Goal: Task Accomplishment & Management: Manage account settings

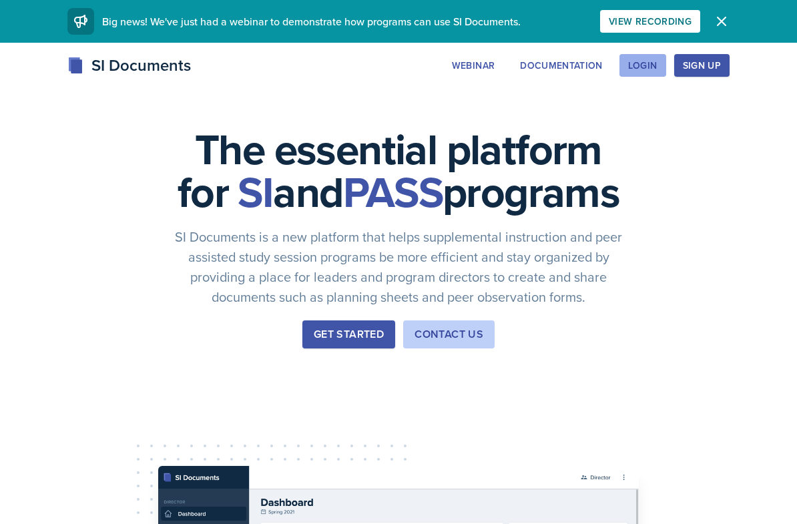
click at [651, 66] on div "Login" at bounding box center [642, 65] width 29 height 11
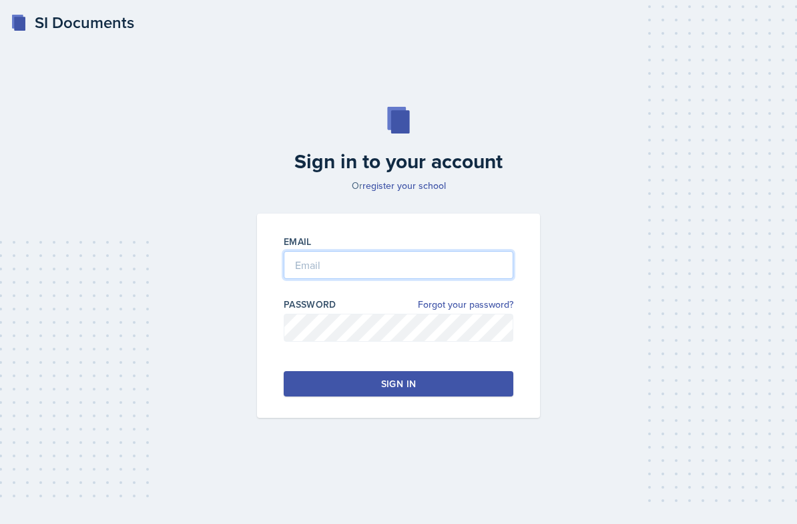
click at [356, 276] on input "email" at bounding box center [399, 265] width 230 height 28
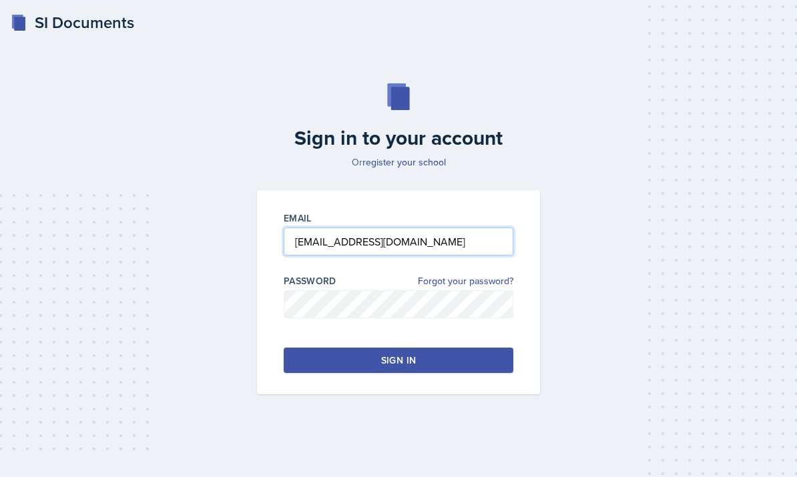
type input "[EMAIL_ADDRESS][DOMAIN_NAME]"
click at [373, 373] on button "Sign in" at bounding box center [399, 360] width 230 height 25
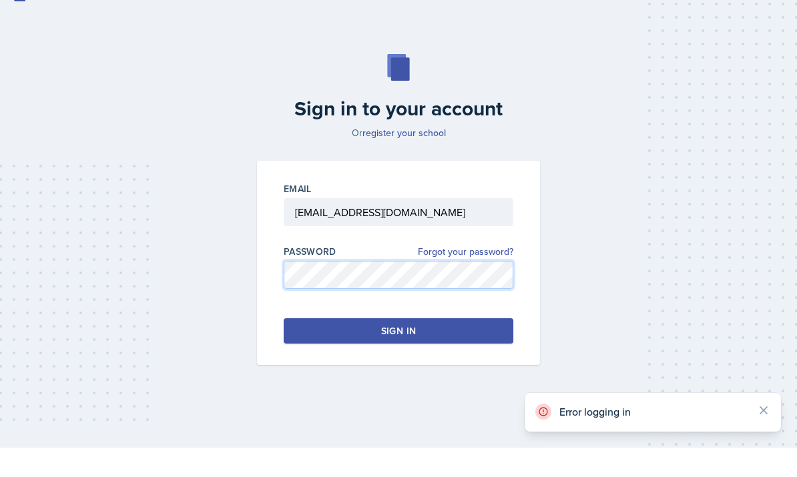
scroll to position [3, 0]
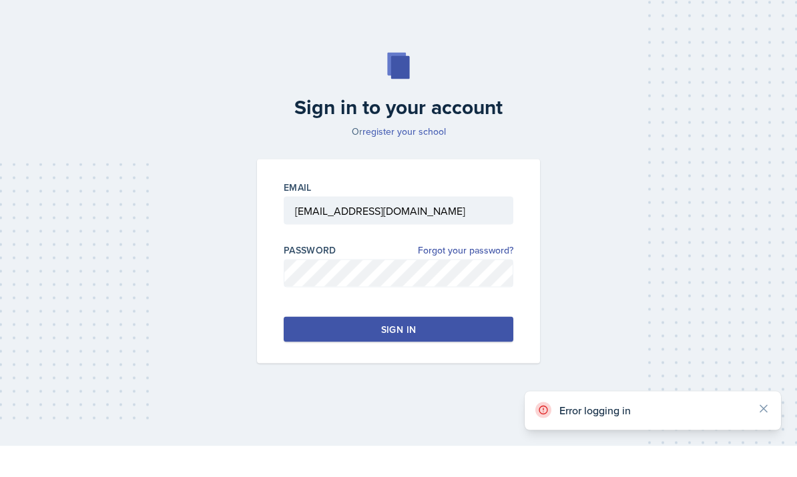
click at [419, 158] on link "register your school" at bounding box center [404, 162] width 83 height 13
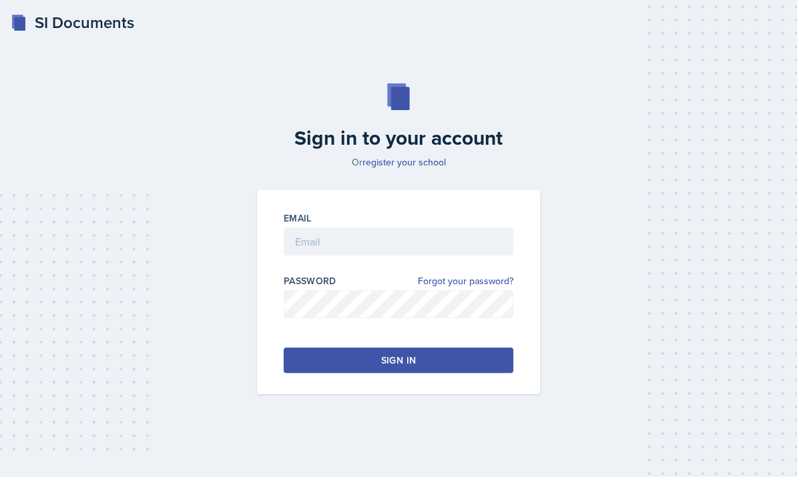
scroll to position [34, 0]
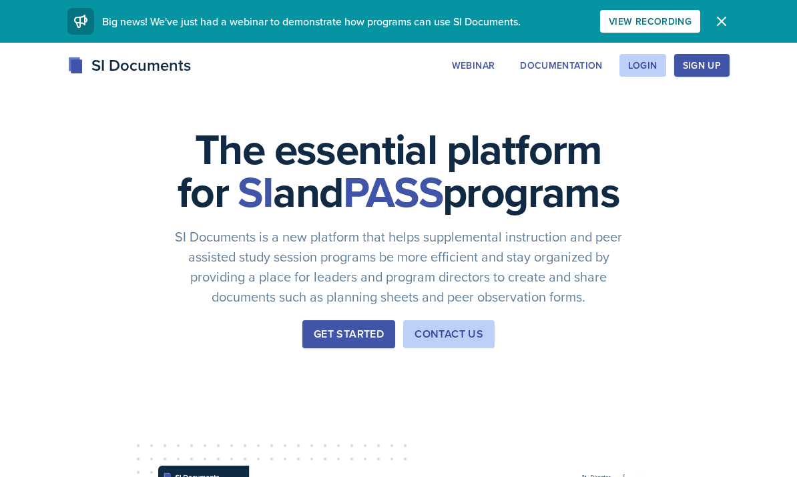
click at [702, 68] on div "Sign Up" at bounding box center [702, 65] width 38 height 11
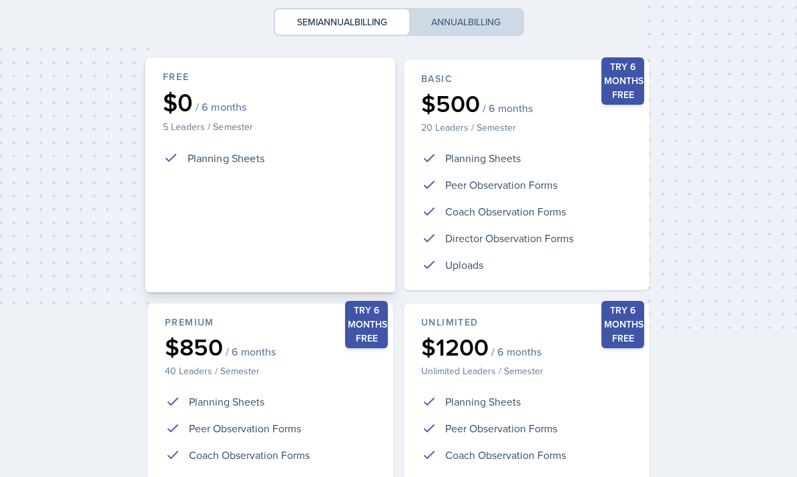
scroll to position [264, 0]
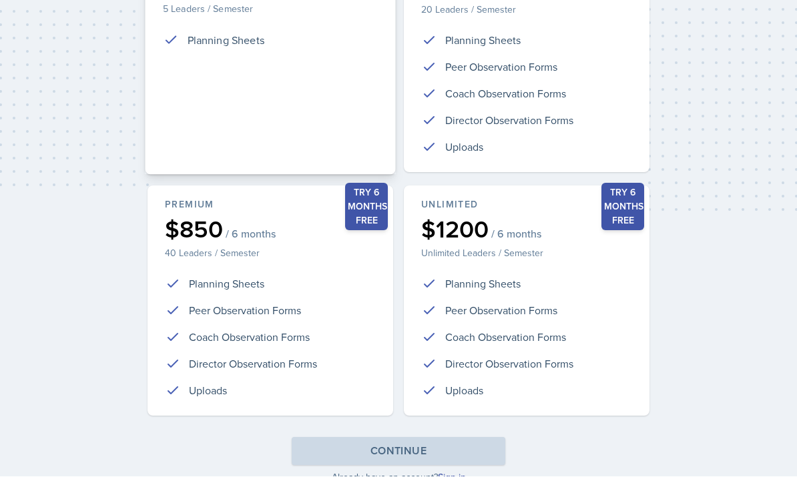
click at [273, 35] on li "Planning Sheets" at bounding box center [270, 40] width 215 height 16
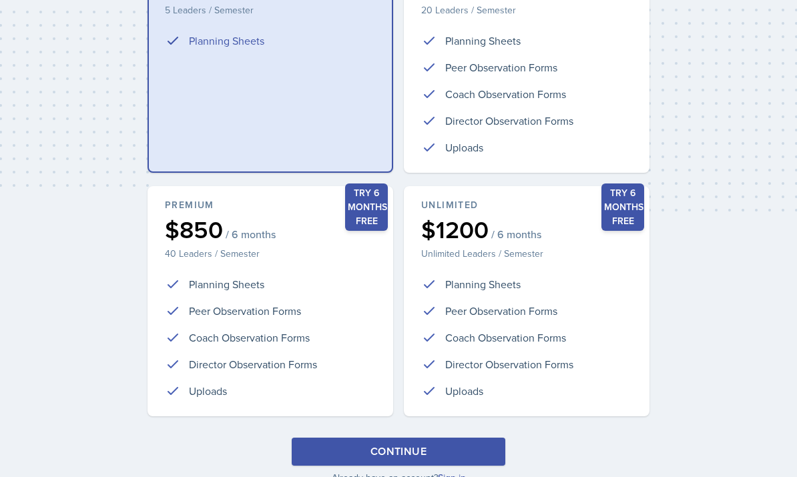
drag, startPoint x: 362, startPoint y: 447, endPoint x: 362, endPoint y: 397, distance: 50.1
click at [362, 447] on button "Continue" at bounding box center [399, 452] width 214 height 28
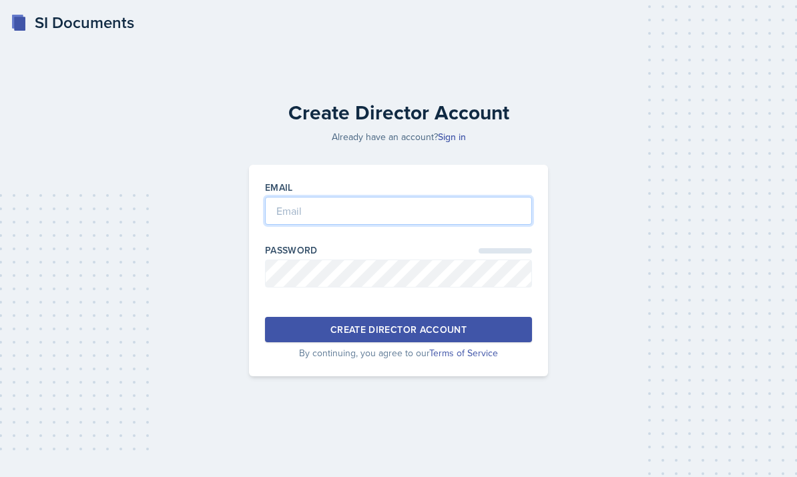
click at [392, 197] on input "email" at bounding box center [398, 211] width 267 height 28
type input "a"
type input "[EMAIL_ADDRESS][DOMAIN_NAME]"
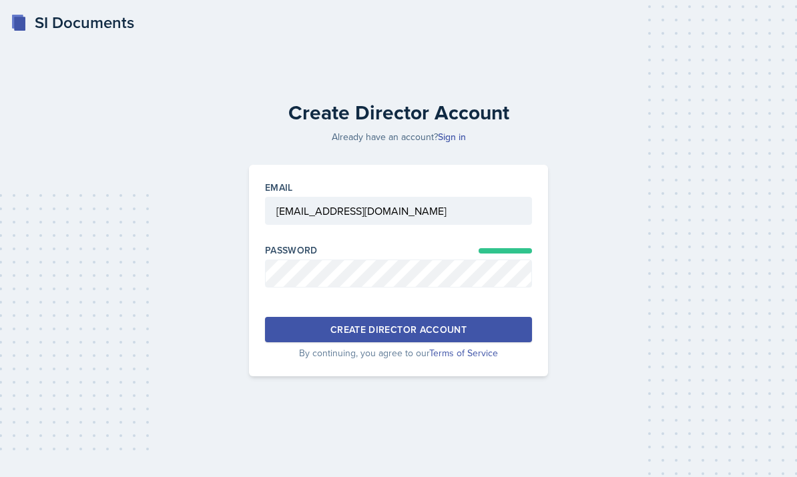
click at [445, 323] on div "Create Director Account" at bounding box center [399, 329] width 136 height 13
click at [454, 144] on link "Sign in" at bounding box center [452, 136] width 28 height 13
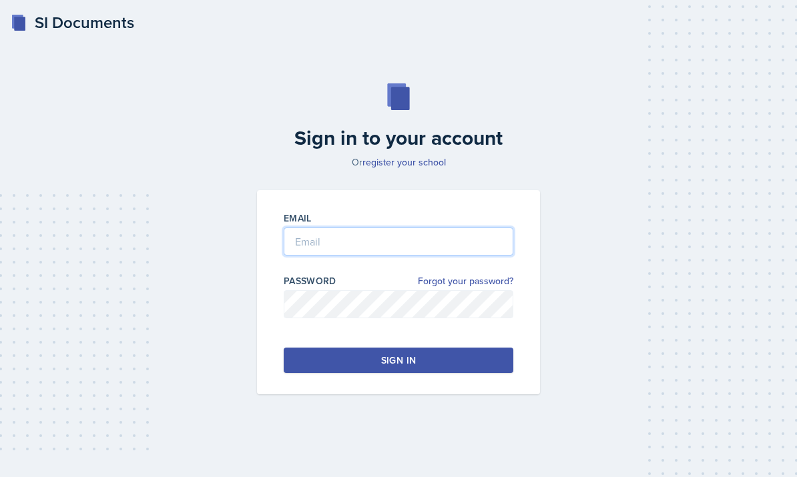
drag, startPoint x: 352, startPoint y: 275, endPoint x: 352, endPoint y: 267, distance: 8.0
click at [352, 256] on input "email" at bounding box center [399, 242] width 230 height 28
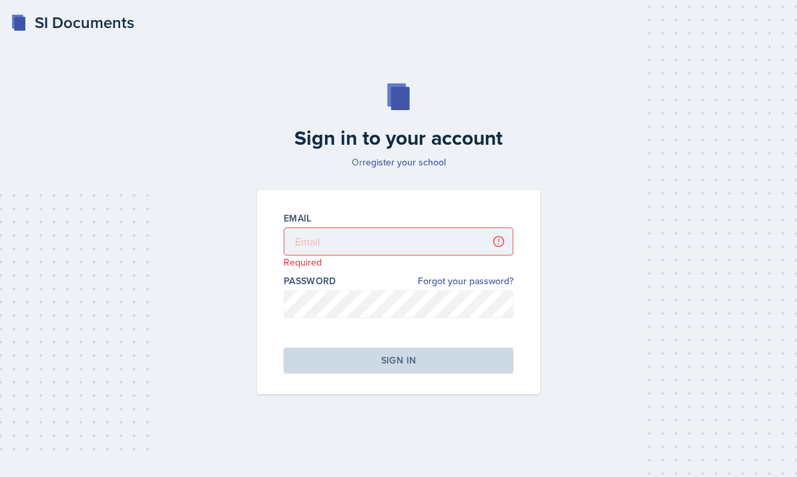
click at [52, 29] on div "SI Documents" at bounding box center [73, 23] width 124 height 24
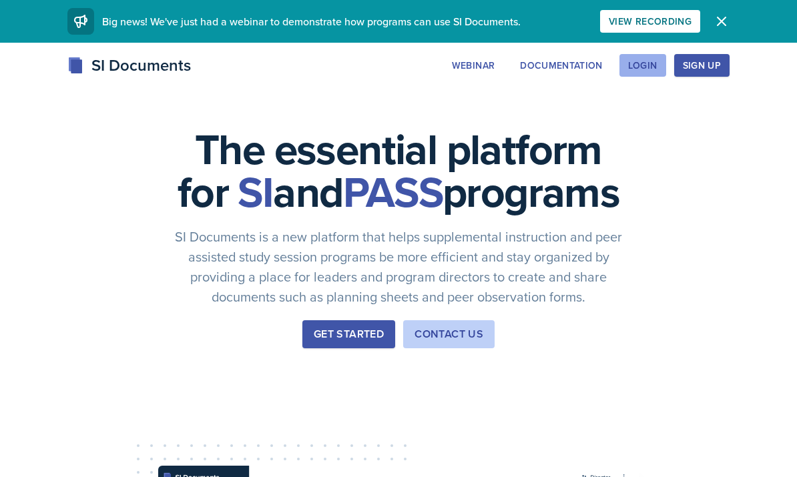
click at [651, 69] on div "Login" at bounding box center [642, 65] width 29 height 11
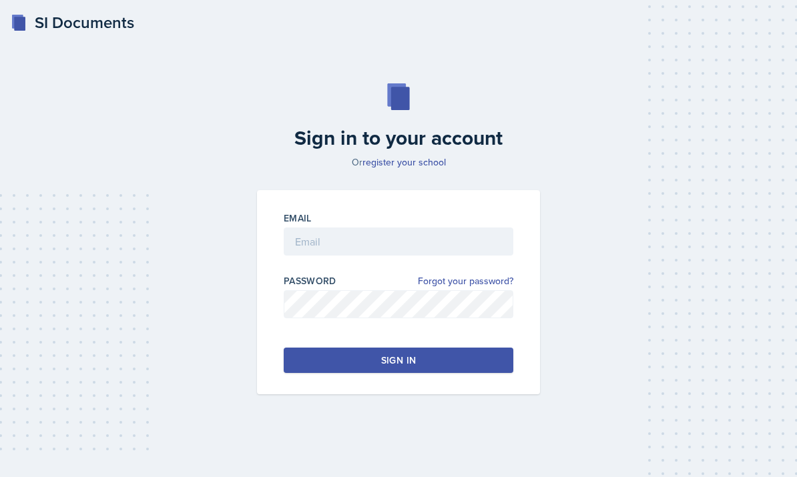
click at [353, 269] on div at bounding box center [399, 262] width 230 height 13
click at [348, 256] on input "email" at bounding box center [399, 242] width 230 height 28
type input "[EMAIL_ADDRESS][DOMAIN_NAME]"
click at [400, 367] on div "Sign in" at bounding box center [398, 360] width 35 height 13
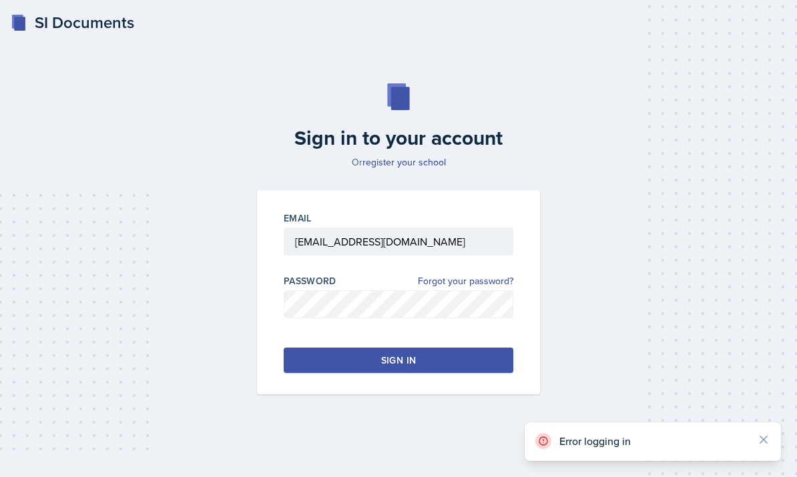
click at [429, 395] on div "Email malmimar@students.kennesaw.edu Password Forgot your password? Sign in" at bounding box center [398, 292] width 283 height 204
click at [426, 373] on button "Sign in" at bounding box center [399, 360] width 230 height 25
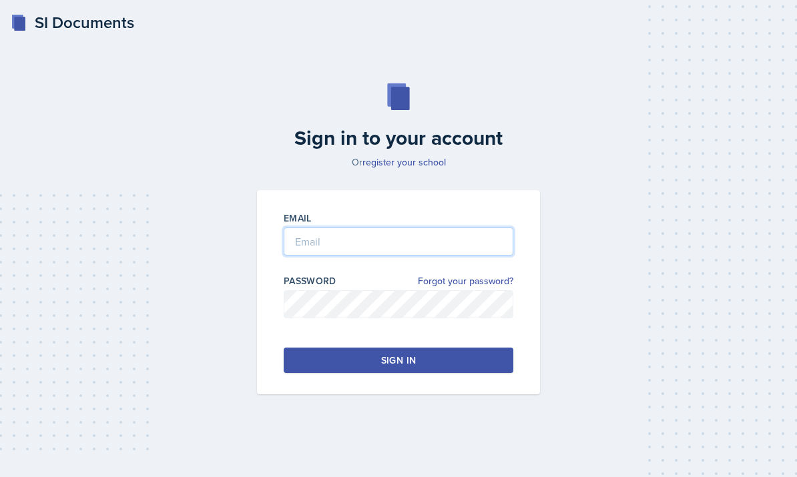
click at [386, 254] on input "email" at bounding box center [399, 242] width 230 height 28
type input "[EMAIL_ADDRESS][DOMAIN_NAME]"
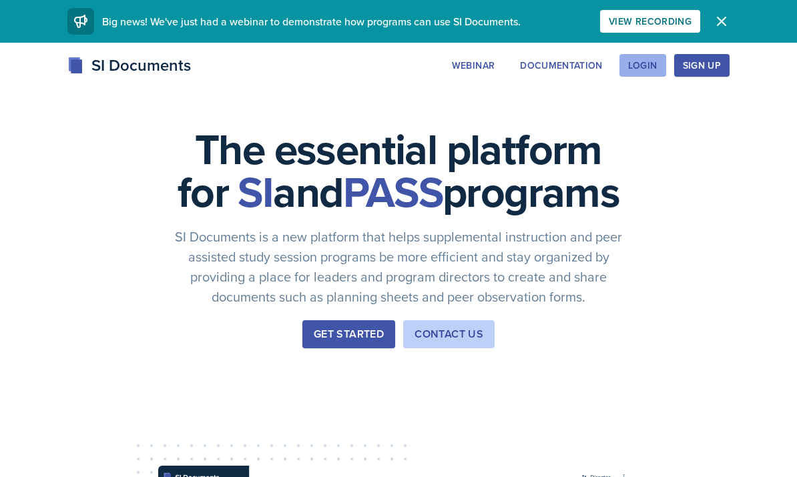
click at [640, 67] on div "Login" at bounding box center [642, 65] width 29 height 11
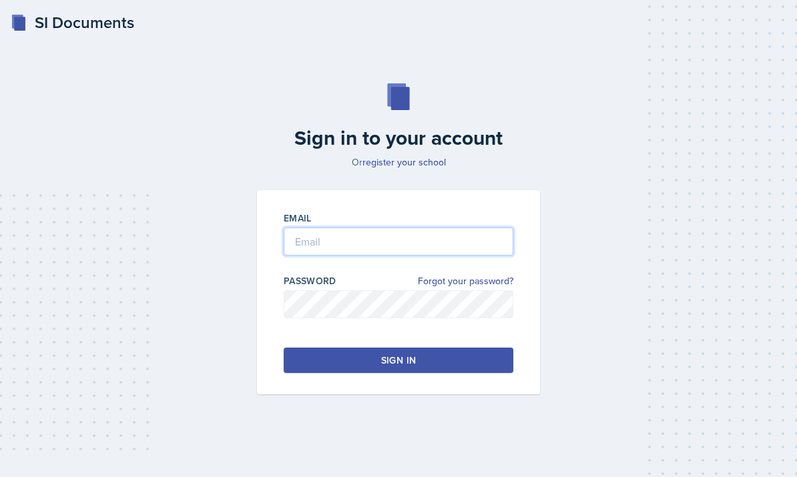
click at [373, 256] on input "email" at bounding box center [399, 242] width 230 height 28
type input "[EMAIL_ADDRESS][DOMAIN_NAME]"
click at [399, 373] on button "Sign in" at bounding box center [399, 360] width 230 height 25
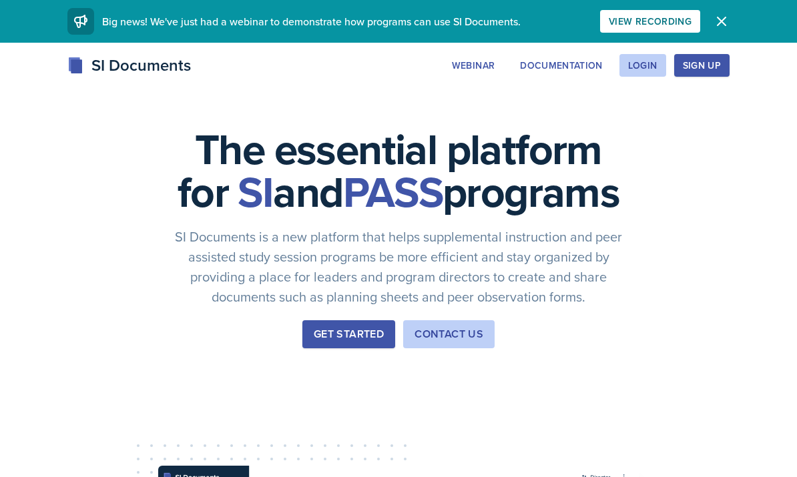
drag, startPoint x: 756, startPoint y: 3, endPoint x: 375, endPoint y: 140, distance: 404.5
click at [642, 65] on div "Login" at bounding box center [642, 65] width 29 height 11
